Goal: Book appointment/travel/reservation

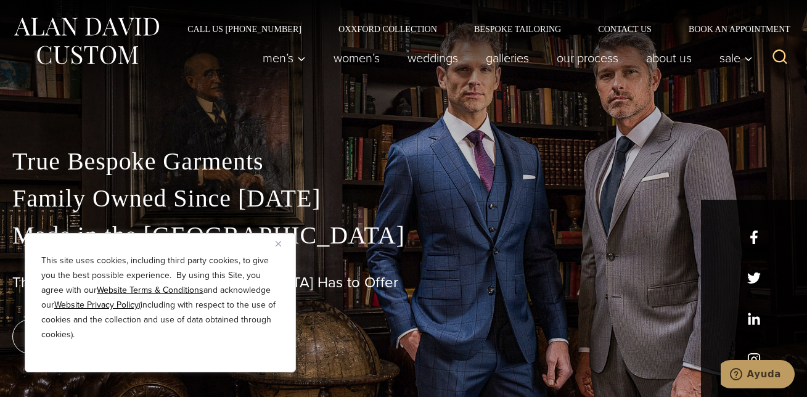
click at [279, 245] on img "Close" at bounding box center [278, 244] width 6 height 6
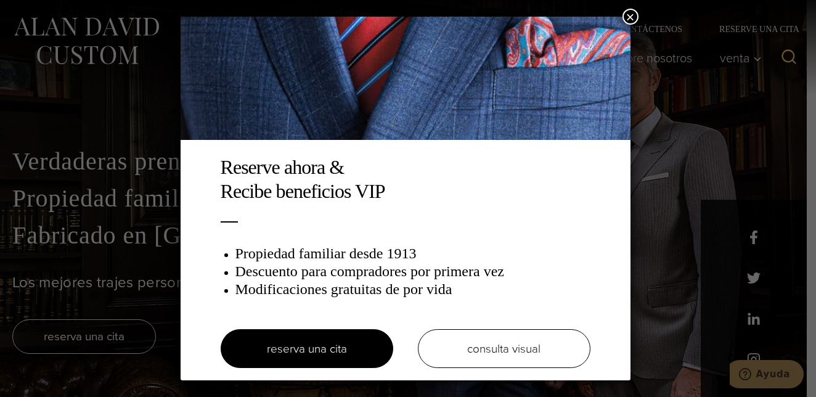
click at [690, 216] on div "Reserve ahora & Recibe beneficios VIP Propiedad familiar desde 1913 Descuento p…" at bounding box center [408, 198] width 816 height 397
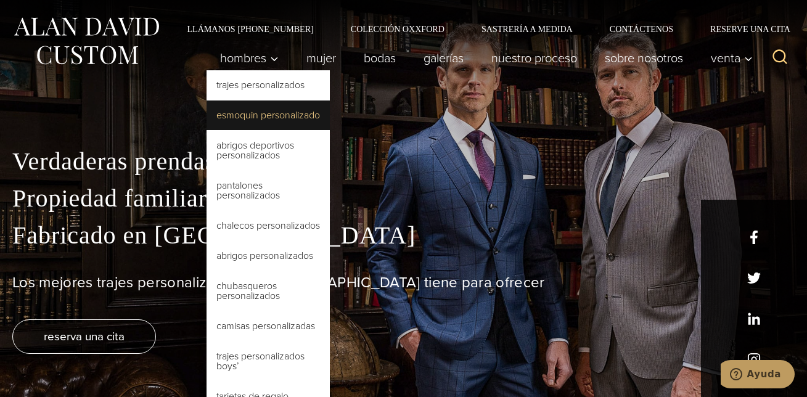
click at [245, 118] on link "Esmoquin personalizado" at bounding box center [267, 115] width 123 height 30
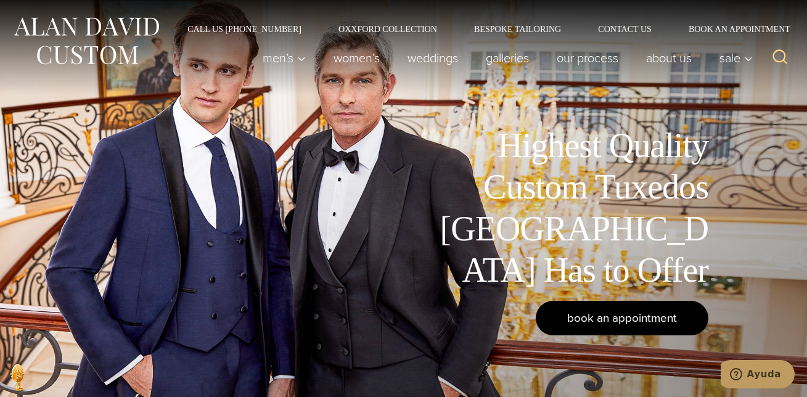
click at [637, 323] on span "book an appointment" at bounding box center [622, 318] width 110 height 18
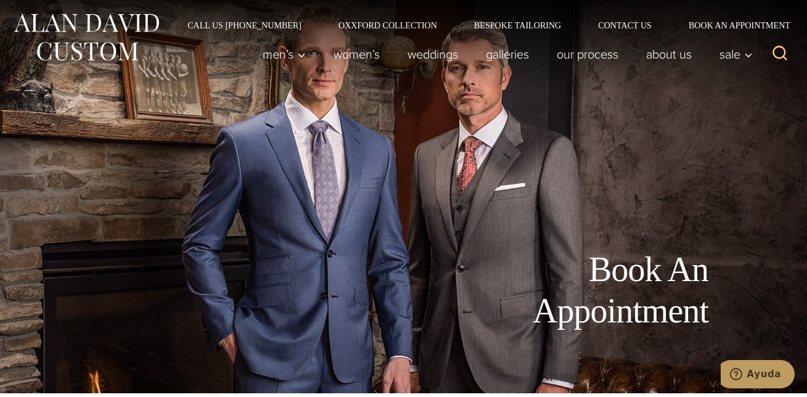
scroll to position [4, 0]
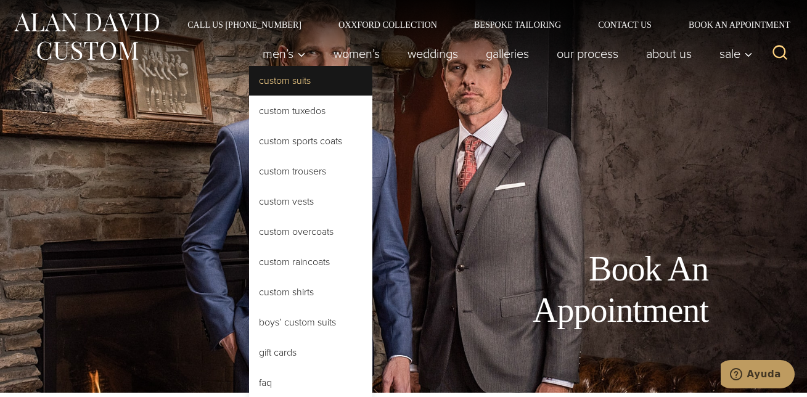
click at [279, 80] on link "Custom Suits" at bounding box center [310, 81] width 123 height 30
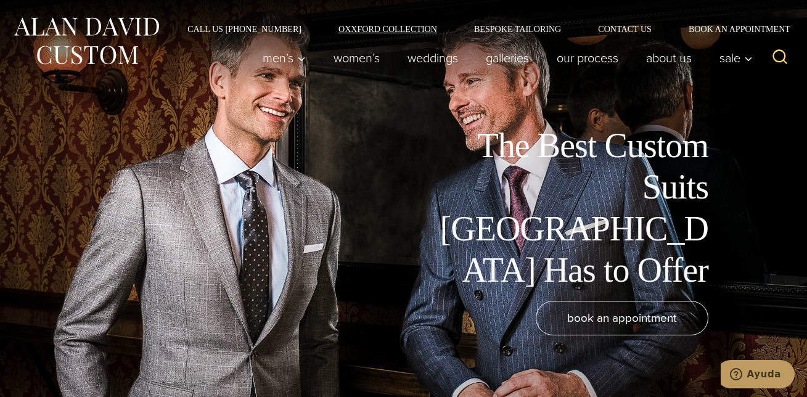
click at [403, 26] on link "Oxxford Collection" at bounding box center [388, 29] width 136 height 9
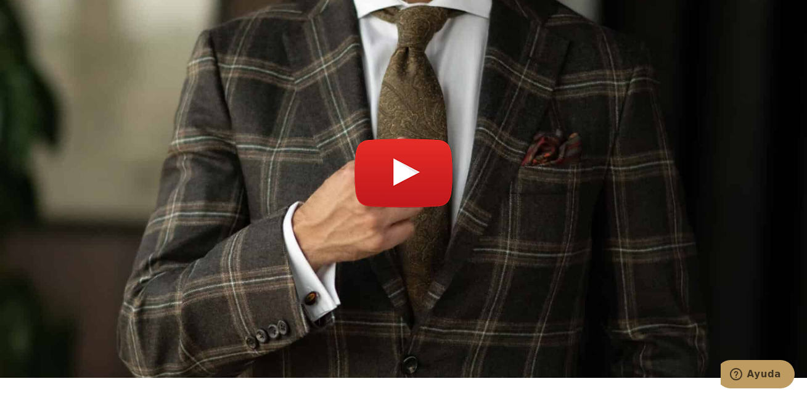
scroll to position [4393, 0]
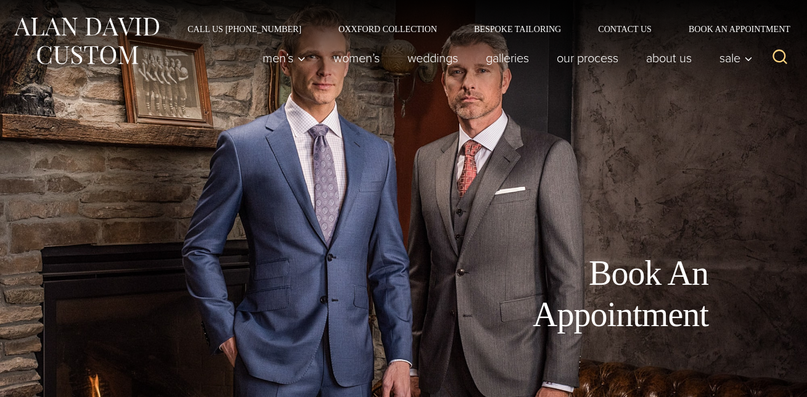
scroll to position [4, 0]
